Goal: Book appointment/travel/reservation

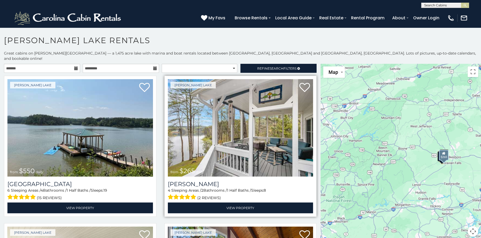
click at [220, 100] on img at bounding box center [240, 128] width 145 height 98
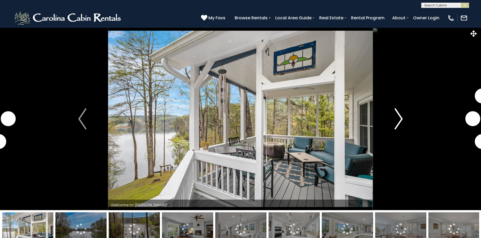
click at [400, 116] on img "Next" at bounding box center [398, 118] width 8 height 21
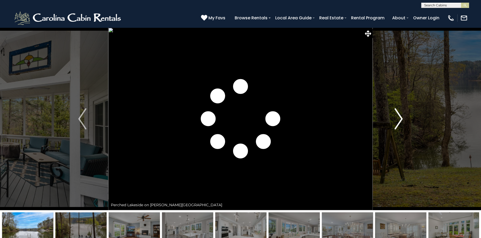
click at [400, 116] on img "Next" at bounding box center [398, 118] width 8 height 21
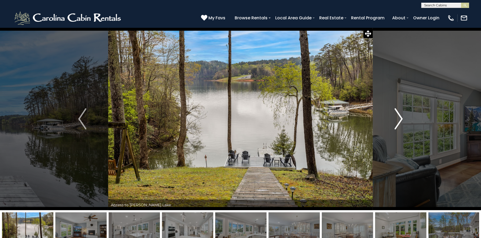
click at [401, 117] on img "Next" at bounding box center [398, 118] width 8 height 21
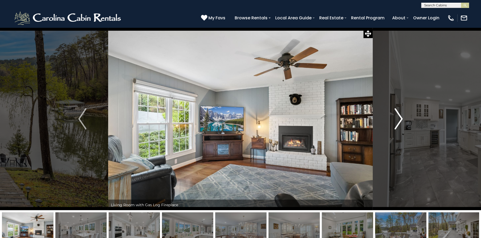
click at [401, 117] on img "Next" at bounding box center [398, 118] width 8 height 21
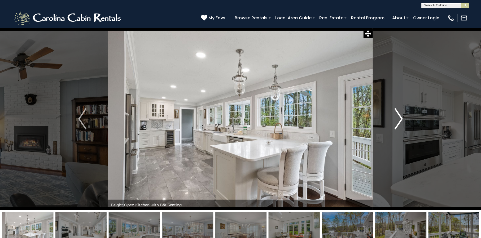
click at [401, 117] on img "Next" at bounding box center [398, 118] width 8 height 21
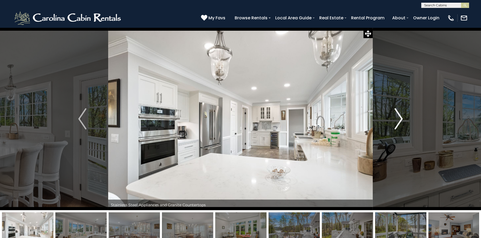
click at [401, 117] on img "Next" at bounding box center [398, 118] width 8 height 21
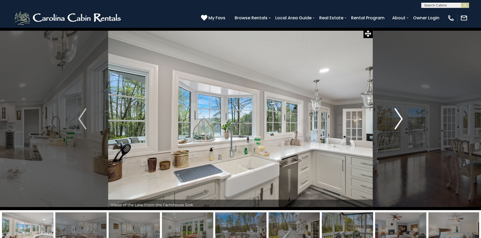
click at [401, 117] on img "Next" at bounding box center [398, 118] width 8 height 21
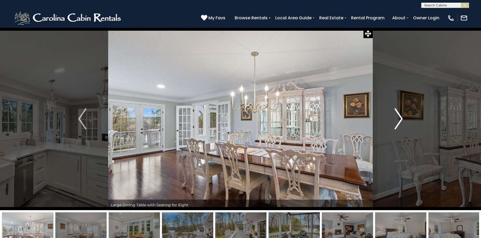
click at [401, 117] on img "Next" at bounding box center [398, 118] width 8 height 21
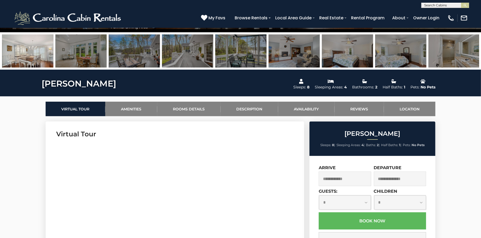
scroll to position [239, 0]
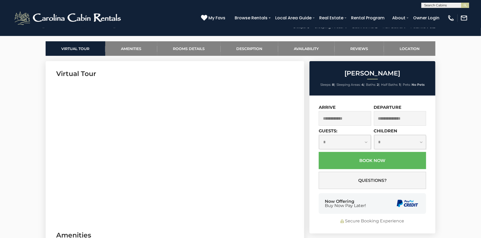
click at [333, 118] on input "text" at bounding box center [345, 118] width 52 height 15
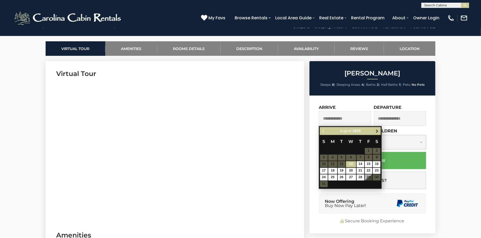
click at [377, 130] on span "Next" at bounding box center [377, 131] width 4 height 4
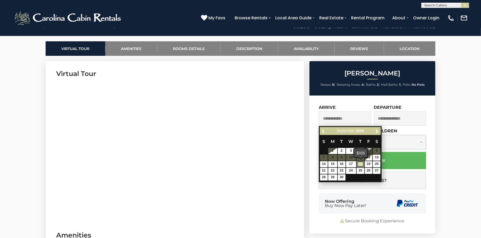
click at [362, 163] on link "18" at bounding box center [360, 164] width 8 height 6
type input "**********"
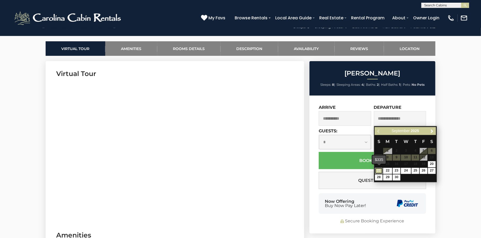
click at [378, 172] on link "21" at bounding box center [379, 171] width 8 height 6
type input "**********"
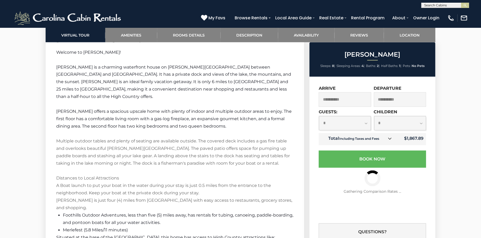
scroll to position [742, 0]
